Goal: Complete application form: Complete application form

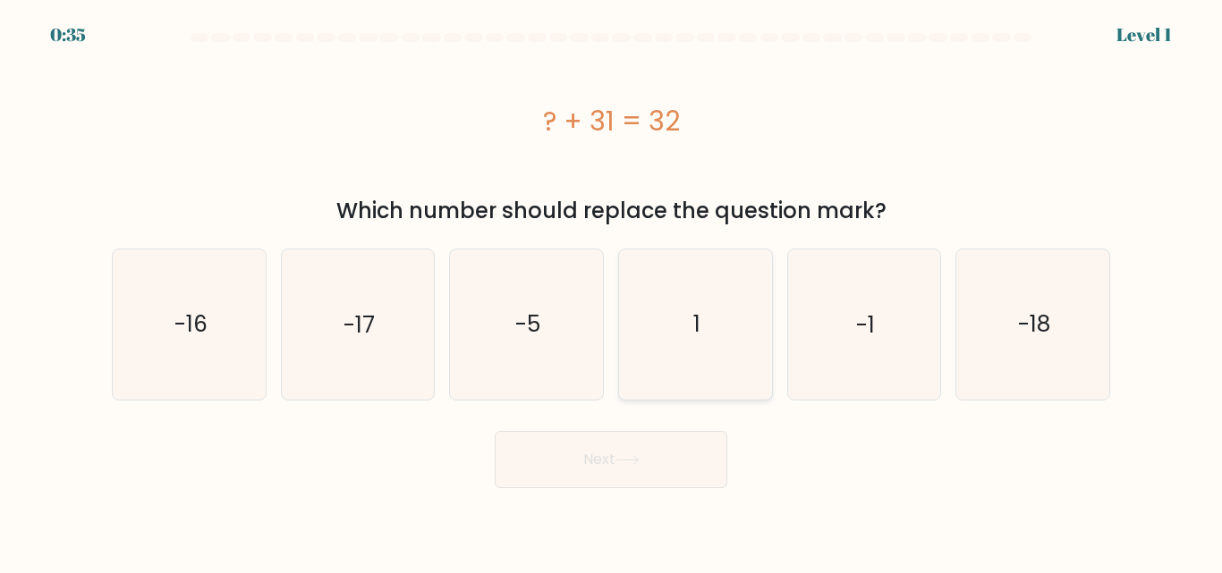
click at [706, 312] on icon "1" at bounding box center [695, 324] width 149 height 149
click at [612, 292] on input "d. 1" at bounding box center [611, 289] width 1 height 4
radio input "true"
click at [650, 458] on button "Next" at bounding box center [611, 459] width 233 height 57
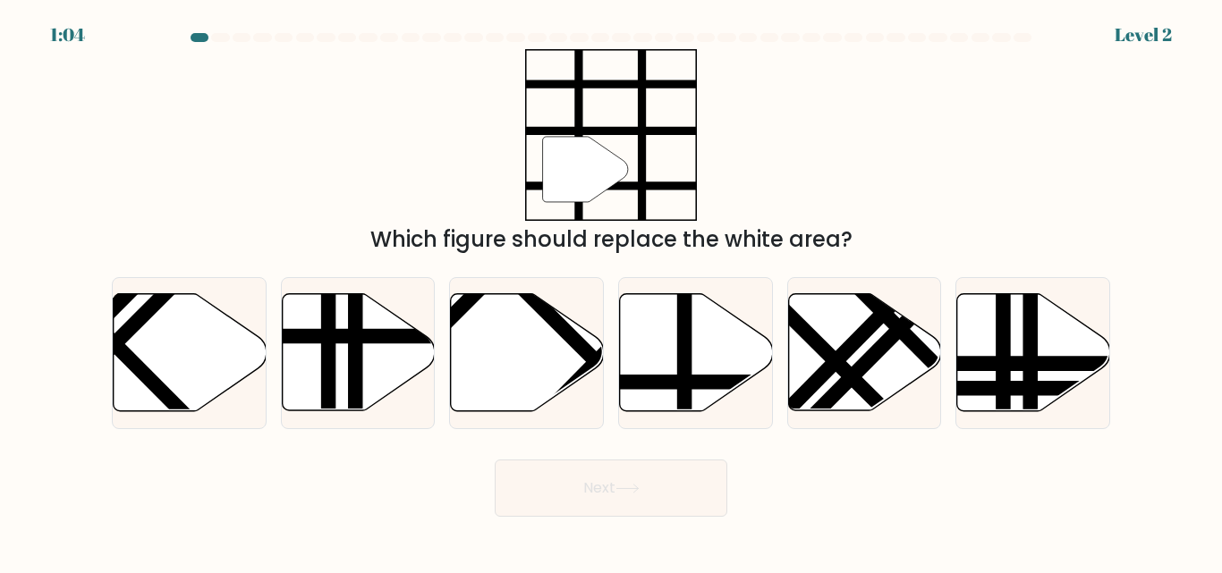
click at [650, 458] on div "Next" at bounding box center [611, 484] width 1020 height 66
click at [693, 368] on icon at bounding box center [696, 352] width 153 height 117
click at [612, 292] on input "d." at bounding box center [611, 289] width 1 height 4
radio input "true"
click at [641, 500] on button "Next" at bounding box center [611, 488] width 233 height 57
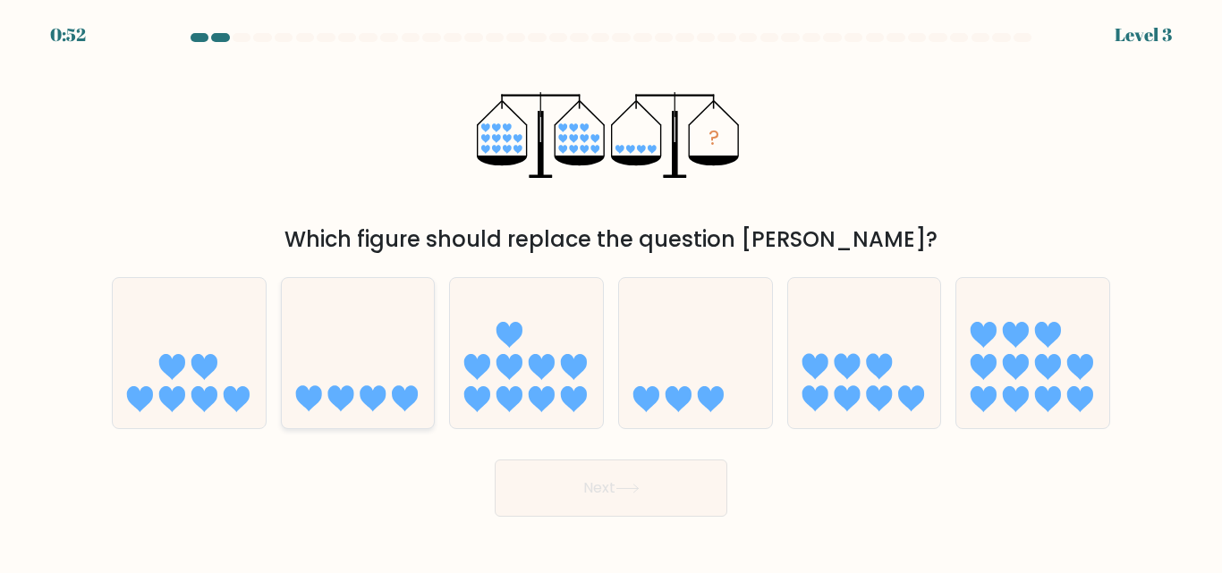
click at [372, 411] on icon at bounding box center [373, 399] width 26 height 26
click at [611, 292] on input "b." at bounding box center [611, 289] width 1 height 4
radio input "true"
click at [544, 495] on button "Next" at bounding box center [611, 488] width 233 height 57
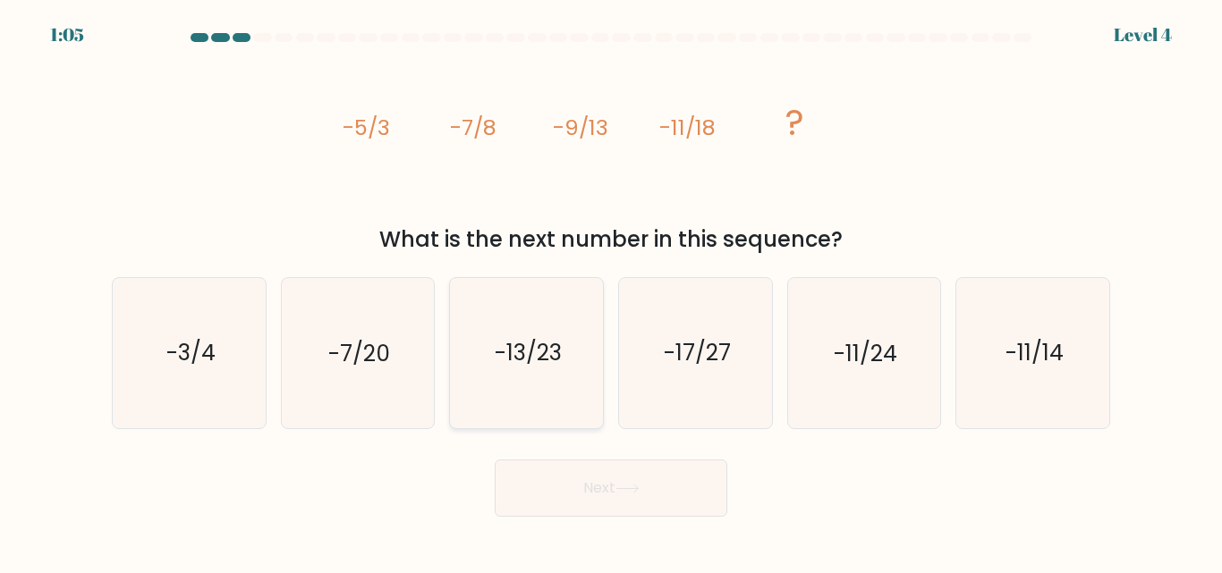
click at [538, 378] on icon "-13/23" at bounding box center [526, 352] width 149 height 149
click at [611, 292] on input "c. -13/23" at bounding box center [611, 289] width 1 height 4
radio input "true"
click at [604, 506] on button "Next" at bounding box center [611, 488] width 233 height 57
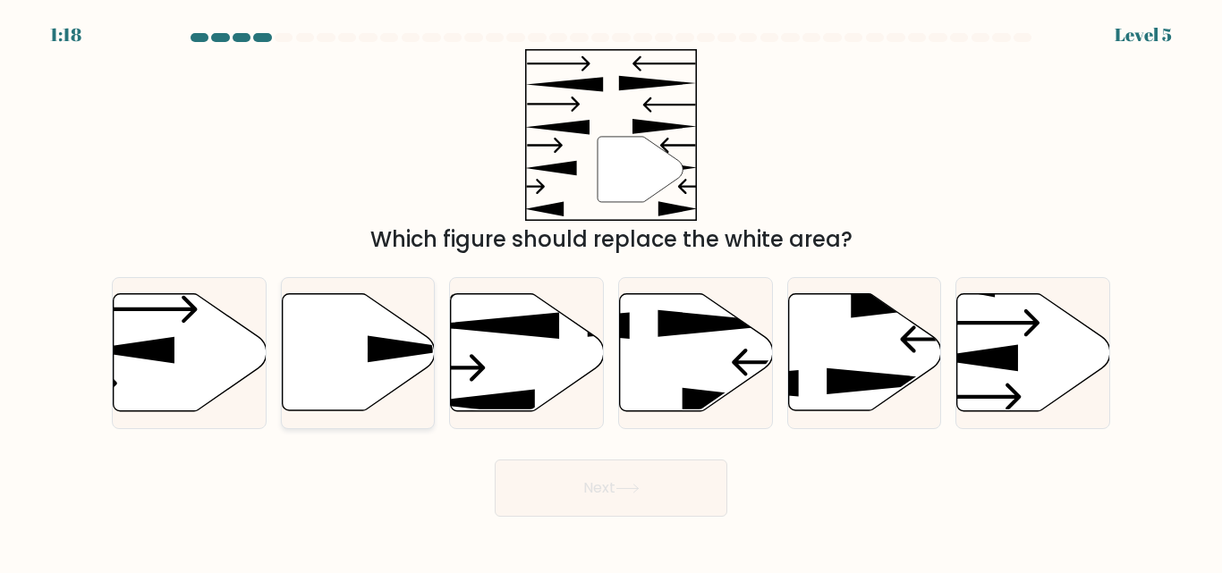
click at [347, 315] on icon at bounding box center [358, 352] width 153 height 117
click at [611, 292] on input "b." at bounding box center [611, 289] width 1 height 4
radio input "true"
click at [552, 487] on button "Next" at bounding box center [611, 488] width 233 height 57
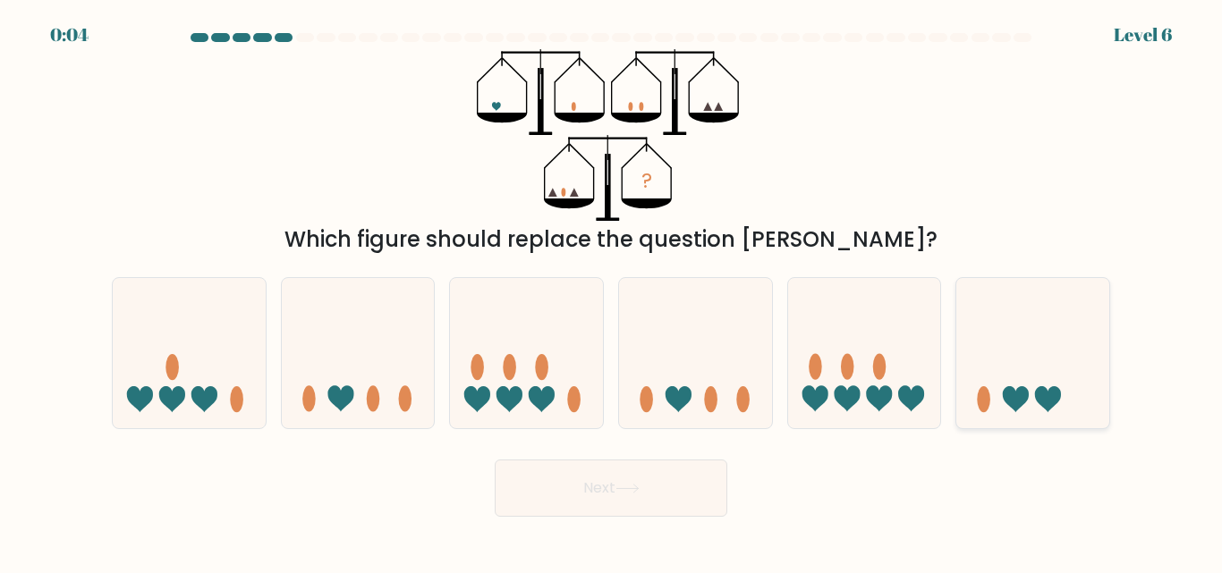
click at [984, 410] on ellipse at bounding box center [984, 399] width 13 height 26
click at [612, 292] on input "f." at bounding box center [611, 289] width 1 height 4
radio input "true"
click at [664, 486] on button "Next" at bounding box center [611, 488] width 233 height 57
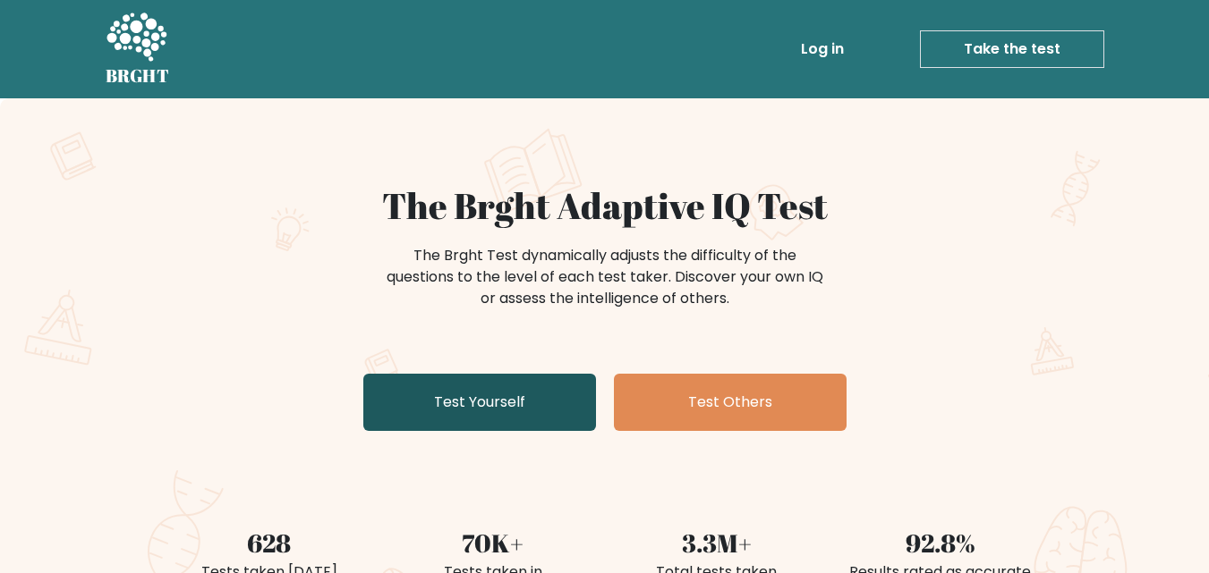
click at [493, 384] on link "Test Yourself" at bounding box center [479, 402] width 233 height 57
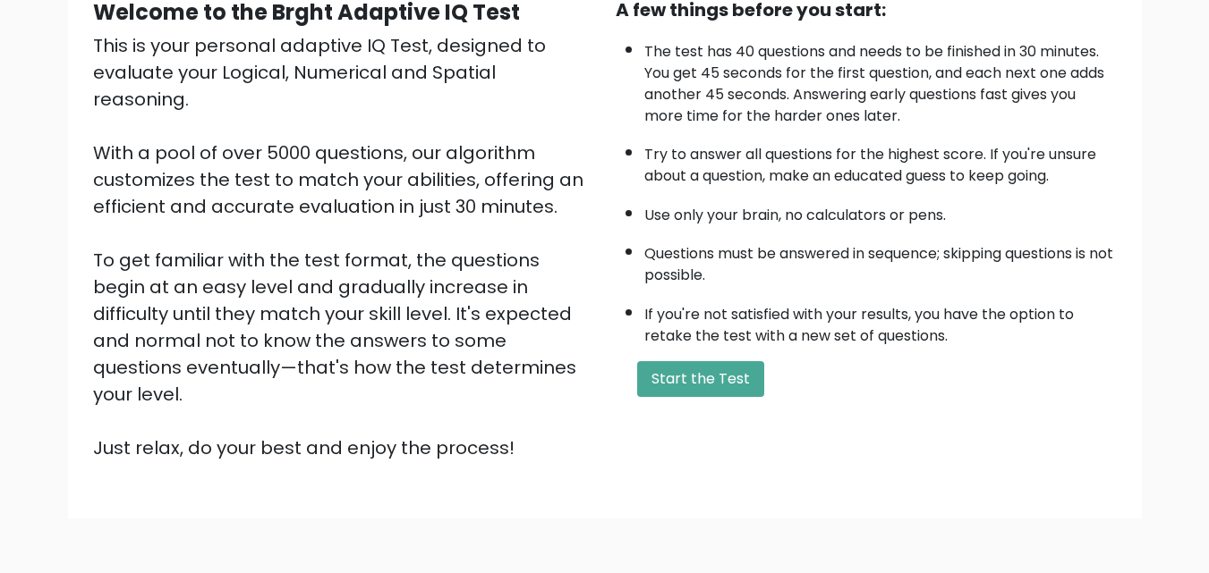
scroll to position [195, 0]
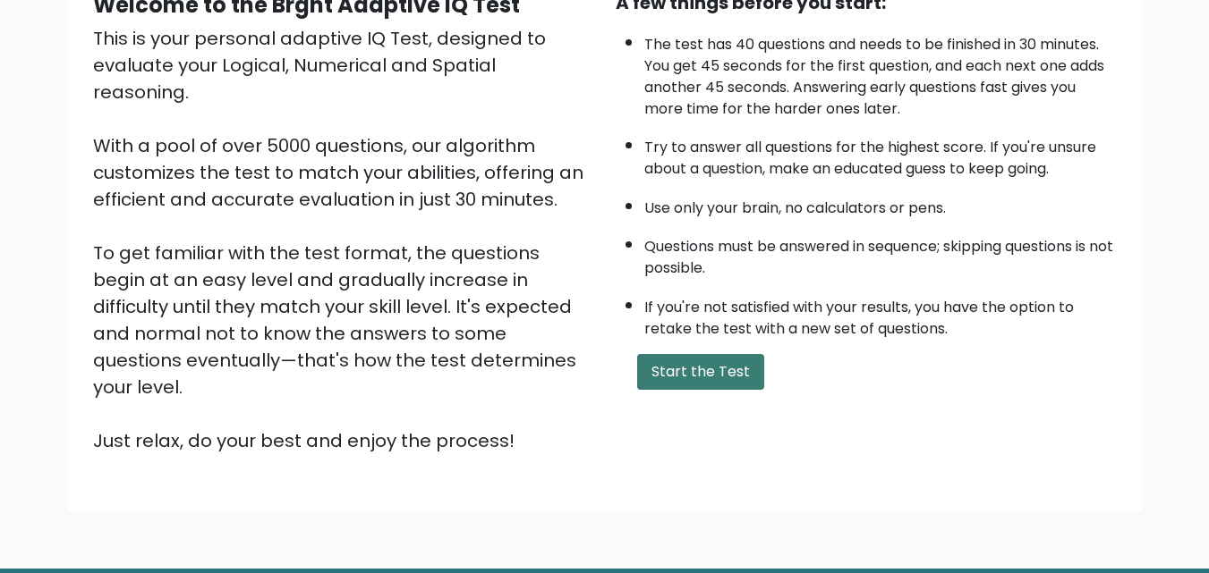
click at [719, 388] on button "Start the Test" at bounding box center [700, 372] width 127 height 36
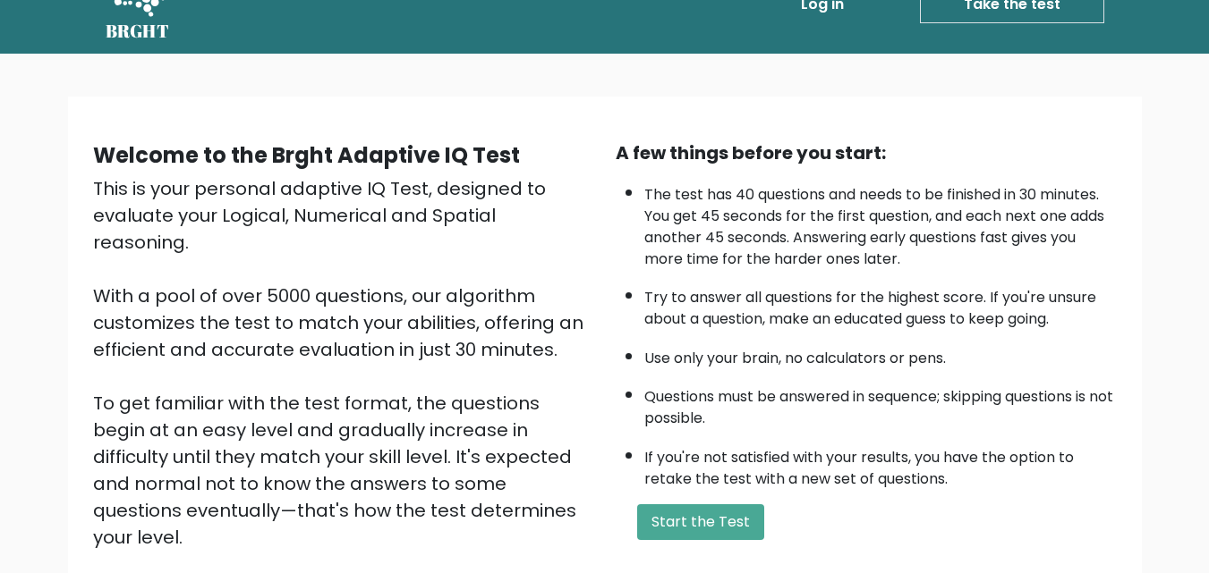
scroll to position [0, 0]
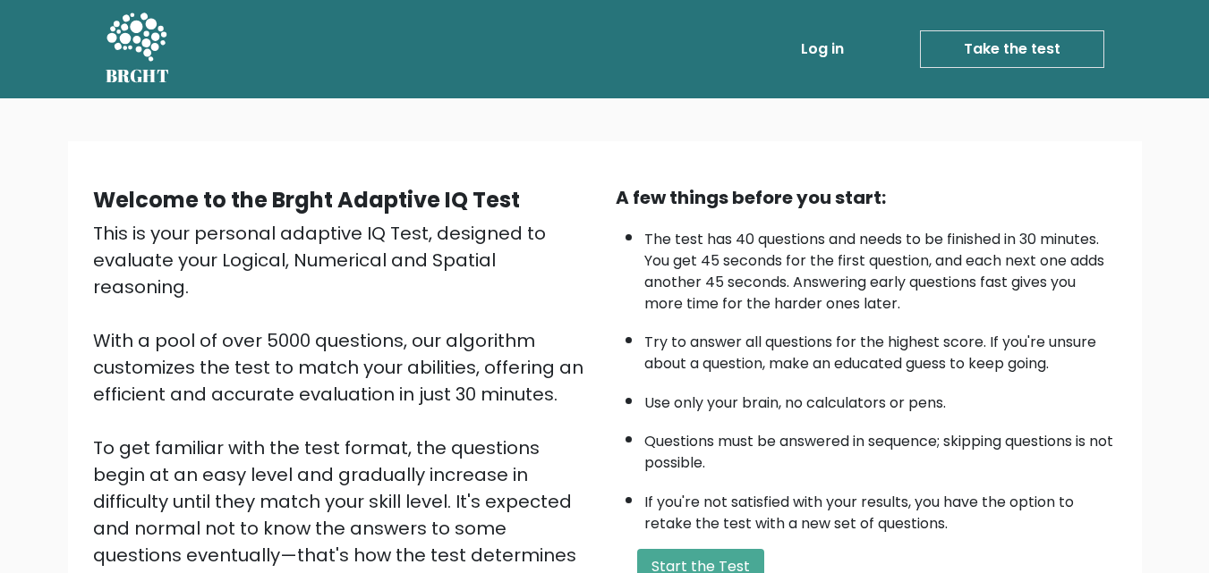
click at [974, 47] on link "Take the test" at bounding box center [1012, 49] width 184 height 38
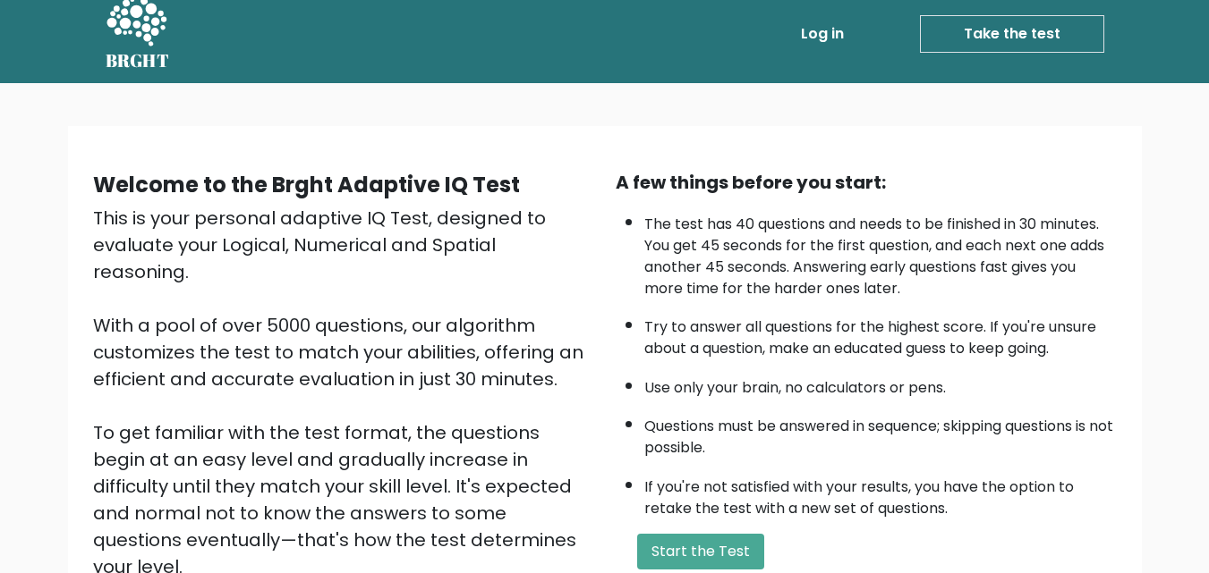
scroll to position [7, 0]
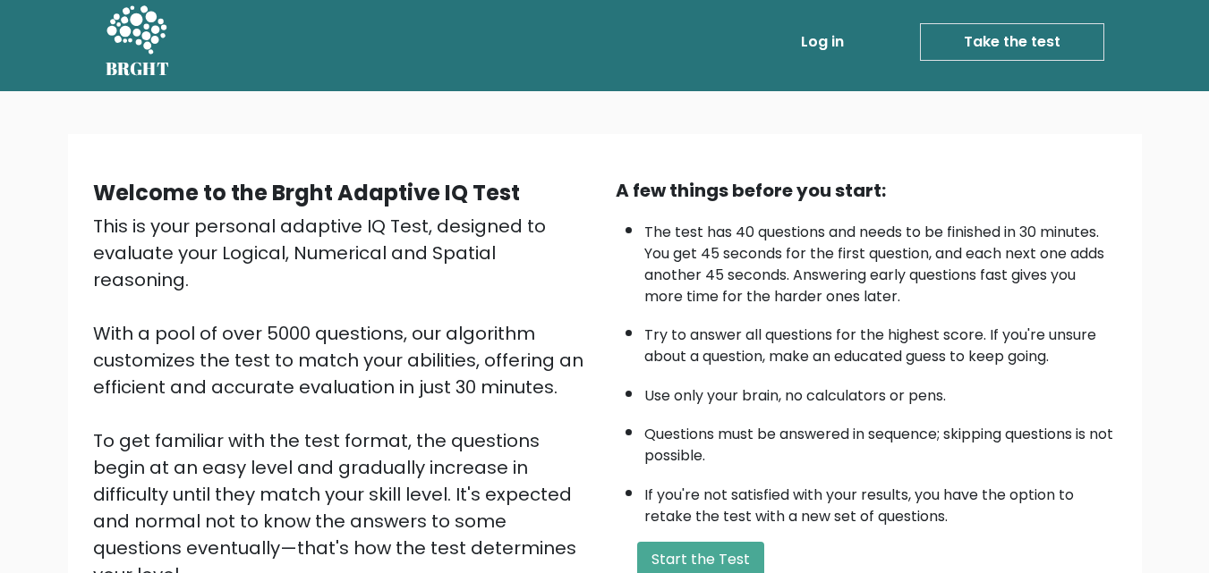
click at [973, 44] on link "Take the test" at bounding box center [1012, 42] width 184 height 38
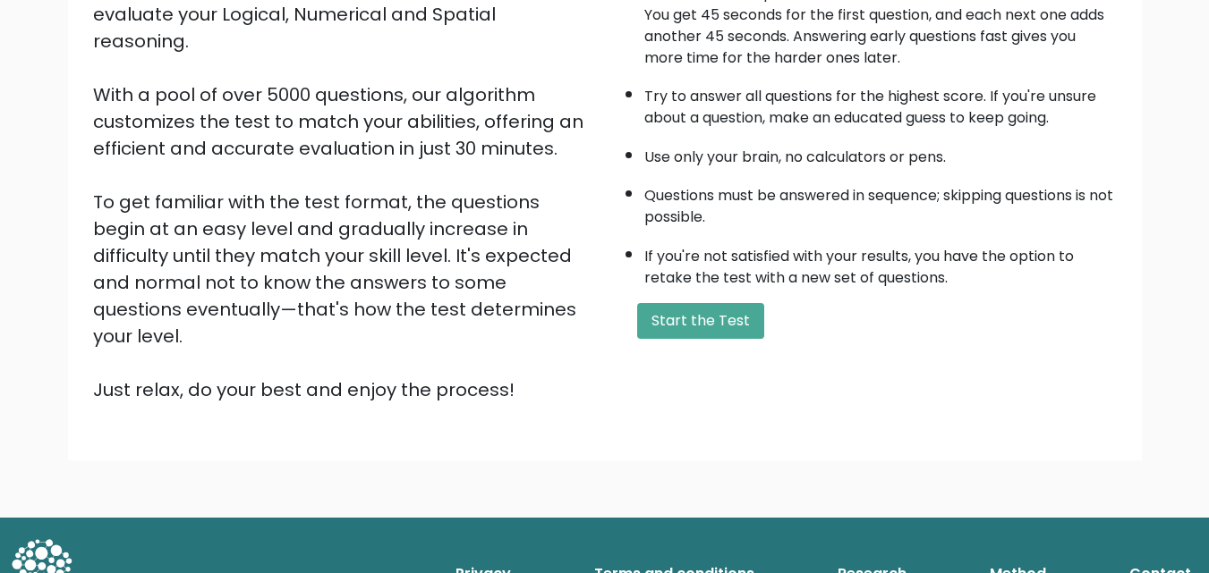
scroll to position [159, 0]
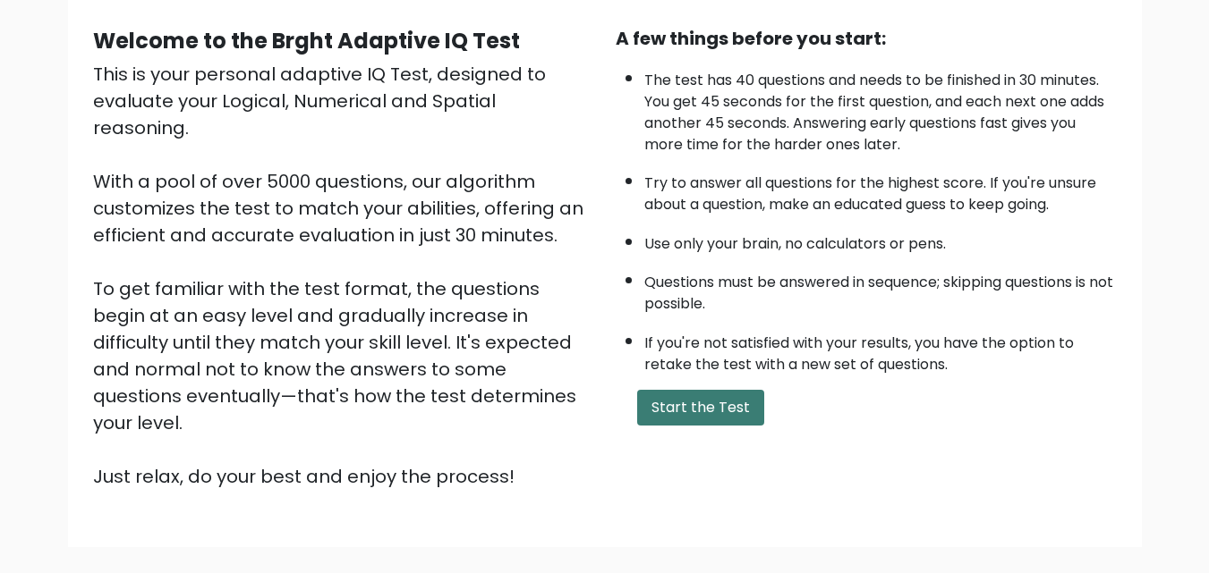
click at [678, 408] on button "Start the Test" at bounding box center [700, 408] width 127 height 36
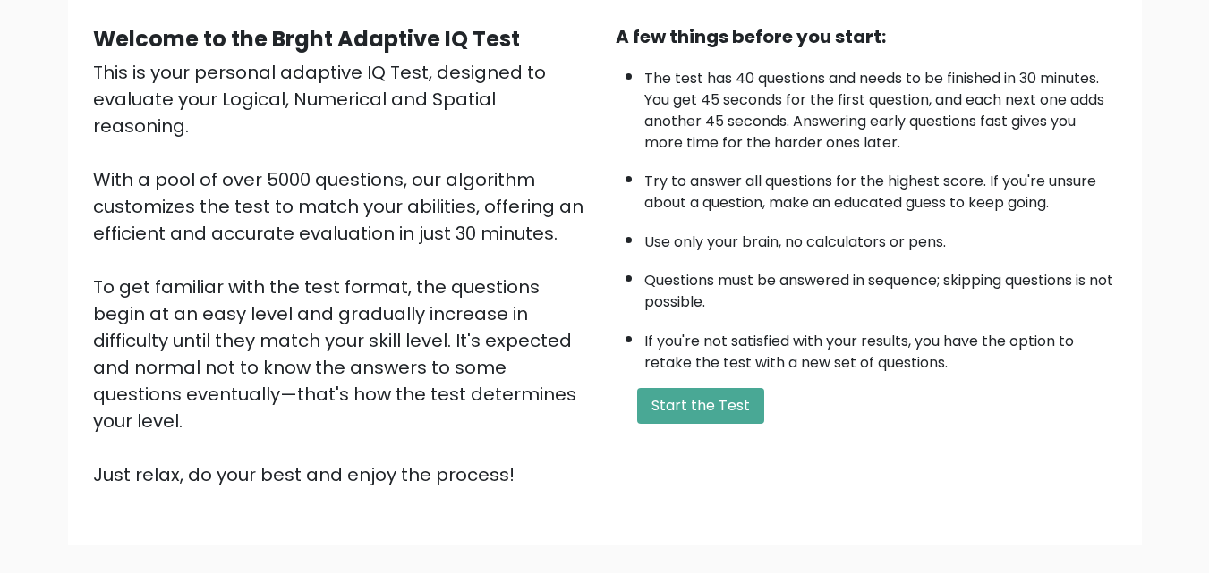
scroll to position [246, 0]
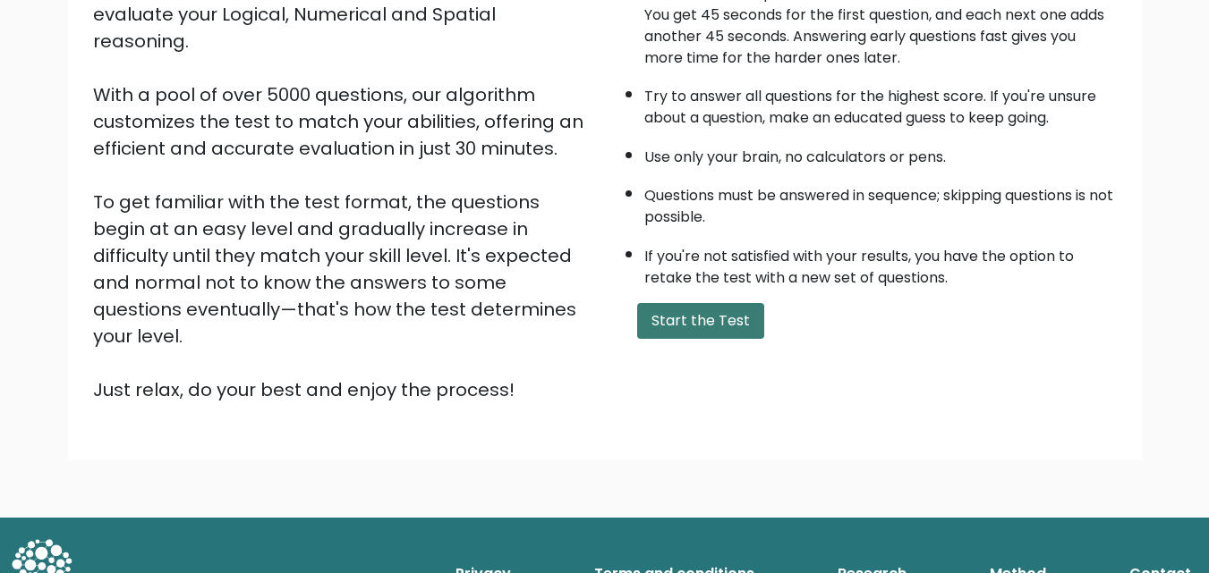
click at [733, 314] on button "Start the Test" at bounding box center [700, 321] width 127 height 36
